Goal: Task Accomplishment & Management: Use online tool/utility

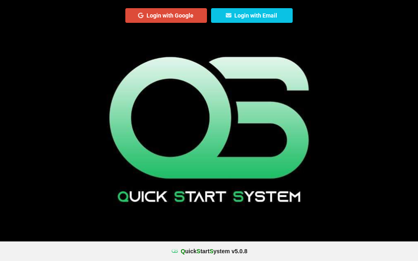
click at [174, 18] on button "Login with Google" at bounding box center [166, 15] width 82 height 15
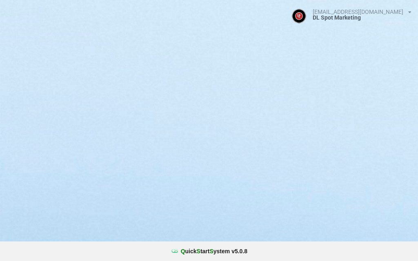
select select "25"
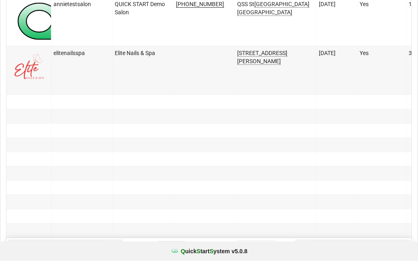
scroll to position [739, 0]
click at [42, 24] on img at bounding box center [145, 20] width 272 height 41
click at [36, 22] on img at bounding box center [145, 20] width 272 height 41
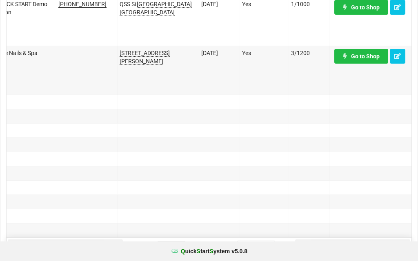
click at [358, 7] on link "Go to Shop" at bounding box center [361, 7] width 54 height 15
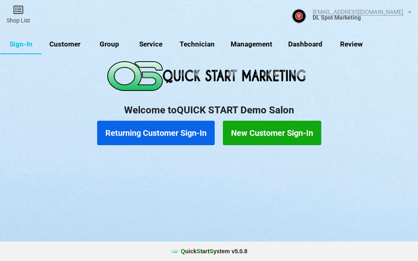
click at [13, 249] on center "Q uick S tart S ystem v 5.0.8" at bounding box center [209, 251] width 407 height 8
click at [142, 134] on button "Returning Customer Sign-In" at bounding box center [156, 133] width 118 height 24
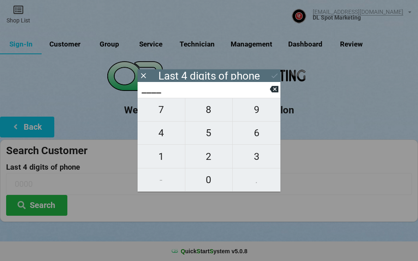
click at [157, 118] on span "7" at bounding box center [161, 109] width 47 height 17
type input "7___"
click at [249, 138] on span "6" at bounding box center [257, 133] width 48 height 17
type input "76__"
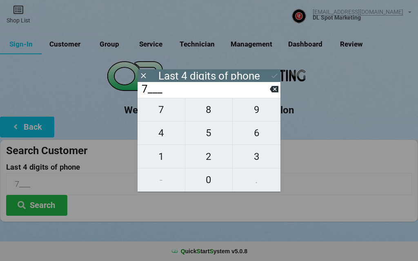
type input "76__"
click at [201, 176] on span "0" at bounding box center [208, 179] width 47 height 17
type input "760_"
click at [249, 131] on span "6" at bounding box center [257, 133] width 48 height 17
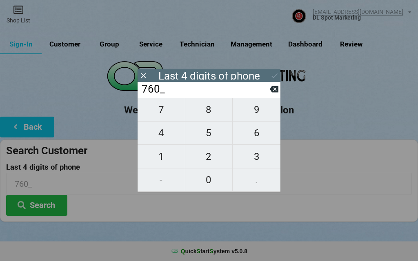
type input "7606"
click at [267, 74] on div "Last 4 digits of phone" at bounding box center [209, 75] width 143 height 13
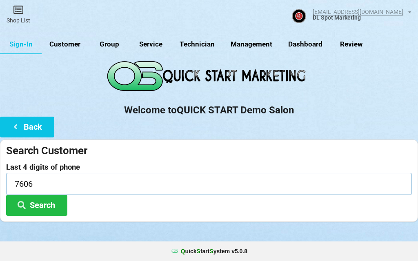
click at [31, 194] on input "7606" at bounding box center [209, 184] width 406 height 22
click at [30, 200] on button "Search" at bounding box center [36, 205] width 61 height 21
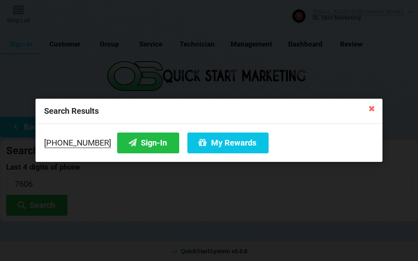
click at [219, 148] on button "My Rewards" at bounding box center [227, 143] width 81 height 21
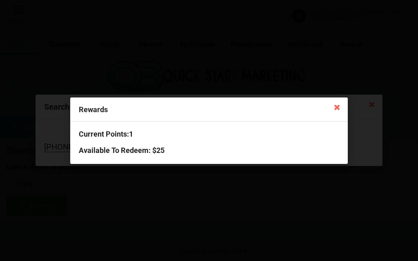
click at [343, 103] on icon at bounding box center [337, 106] width 13 height 13
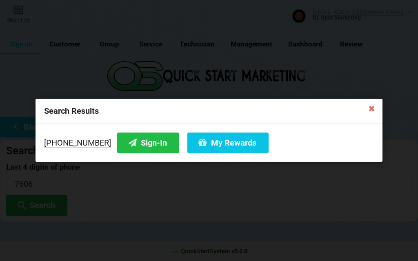
click at [129, 149] on button "Sign-In" at bounding box center [148, 143] width 62 height 21
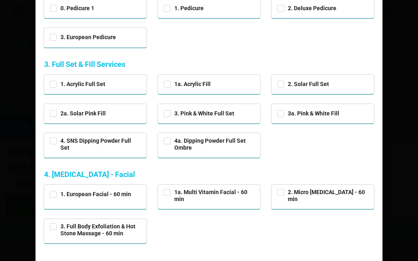
scroll to position [138, 0]
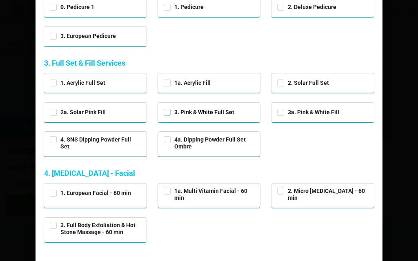
click at [199, 113] on label "3. Pink & White Full Set" at bounding box center [199, 112] width 71 height 7
checkbox input "true"
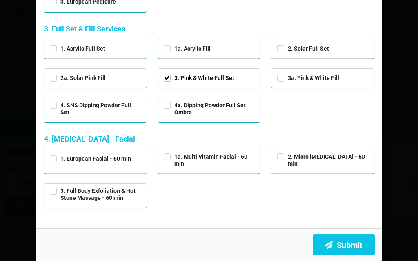
scroll to position [172, 0]
click at [344, 245] on button "Submit" at bounding box center [344, 245] width 62 height 21
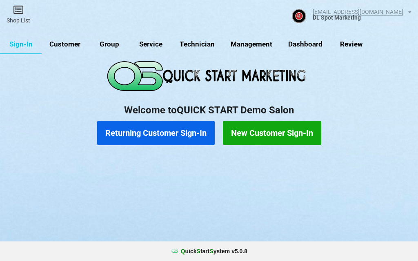
click at [71, 46] on link "Customer" at bounding box center [65, 45] width 47 height 20
select select "25"
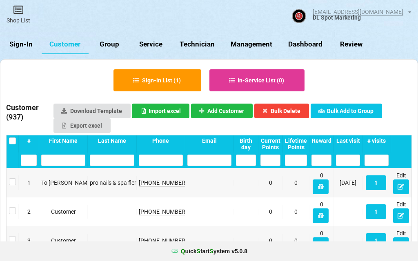
click at [157, 81] on button "Sign-in List ( 1 )" at bounding box center [158, 80] width 88 height 22
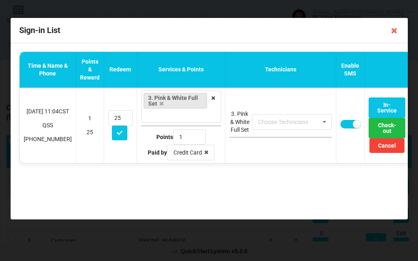
click at [386, 22] on div "Sign-in List" at bounding box center [209, 30] width 397 height 25
click at [397, 29] on icon at bounding box center [393, 30] width 13 height 13
